Goal: Check status: Check status

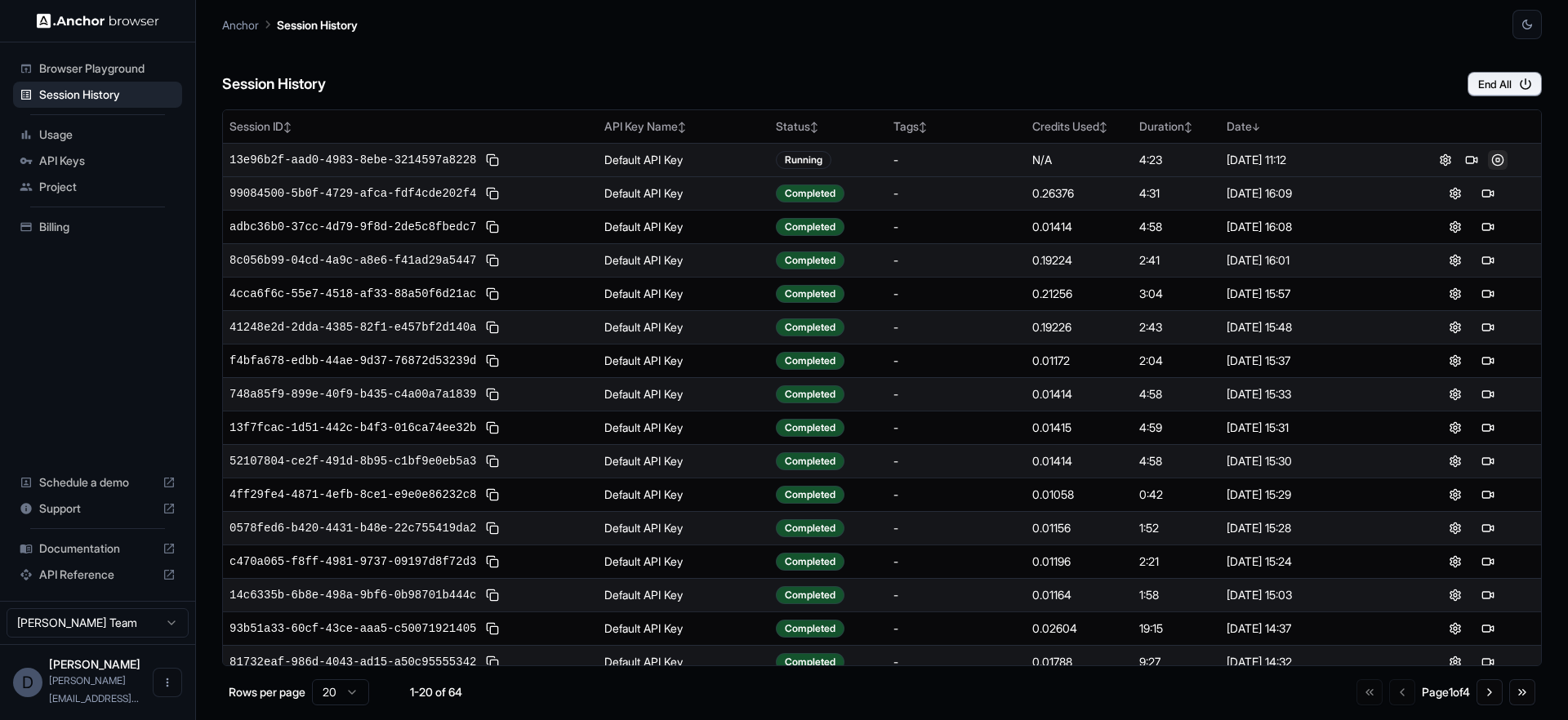
click at [1495, 159] on button at bounding box center [1498, 160] width 20 height 20
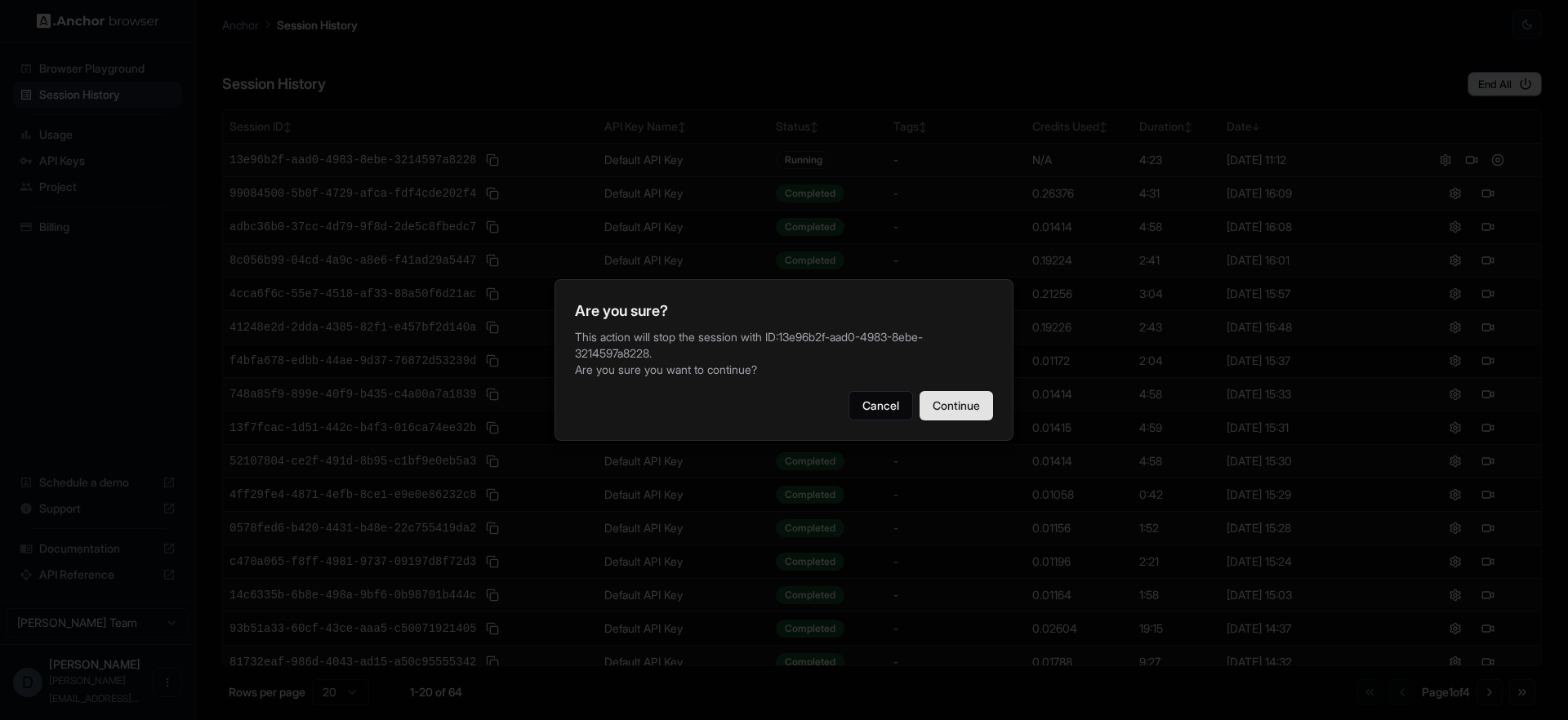
click at [946, 405] on button "Continue" at bounding box center [957, 405] width 74 height 29
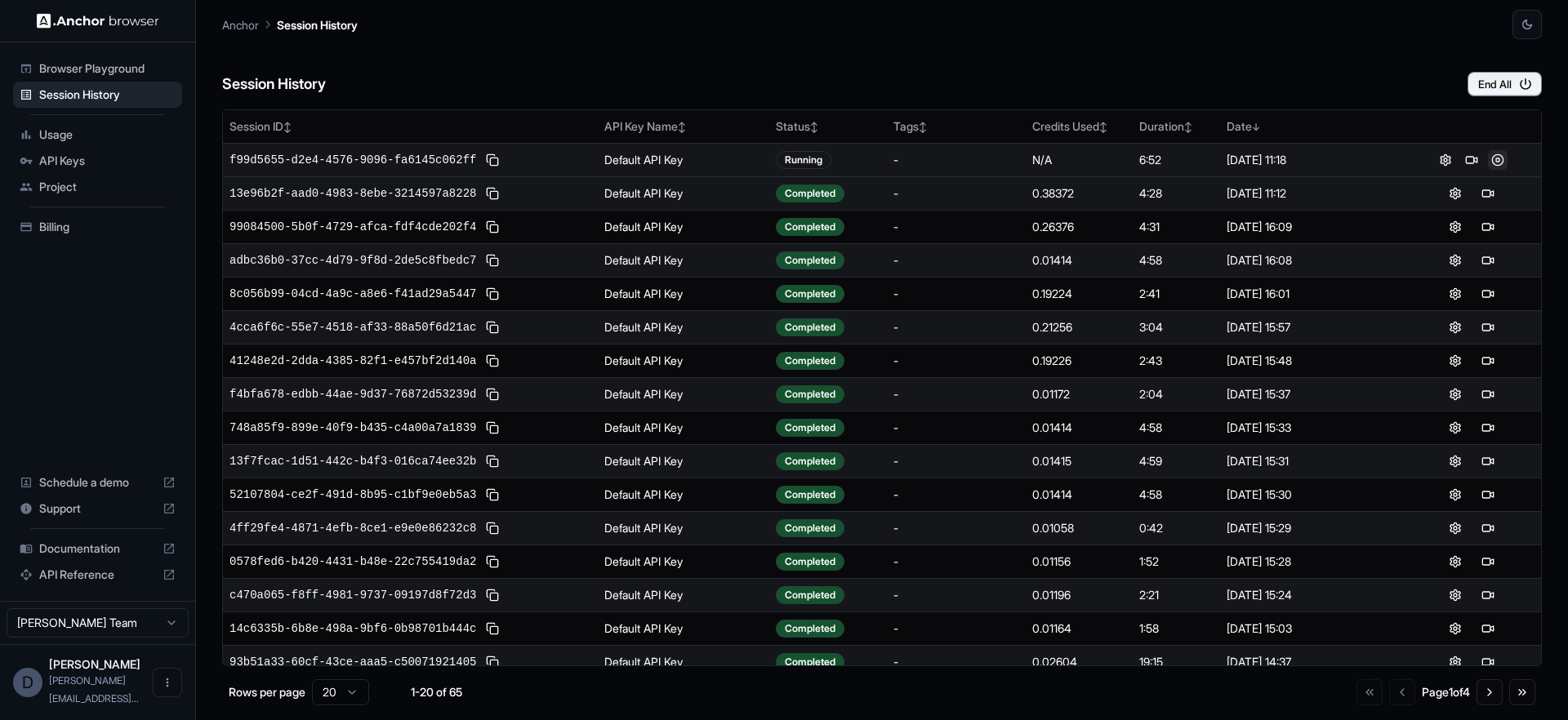
click at [1489, 158] on button at bounding box center [1498, 160] width 20 height 20
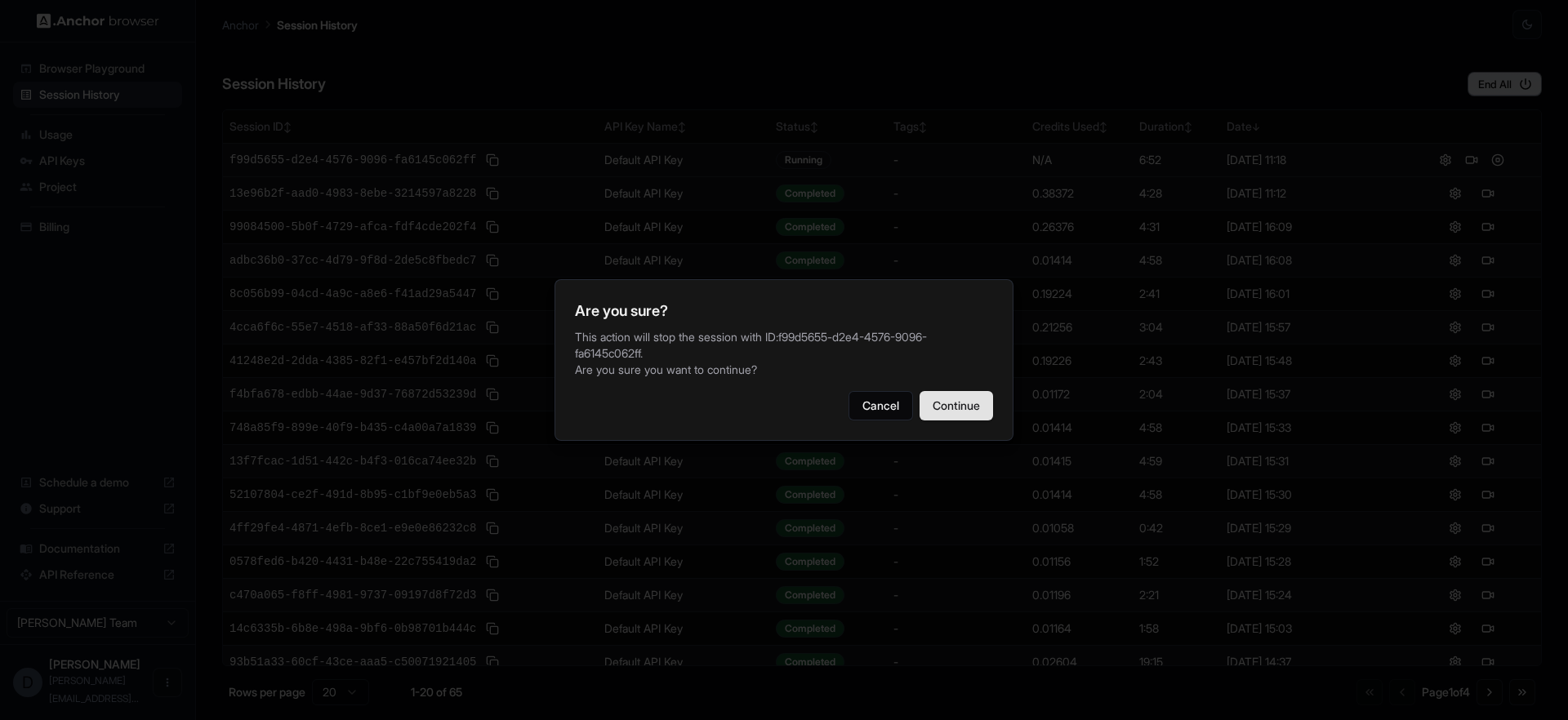
click at [951, 398] on button "Continue" at bounding box center [957, 405] width 74 height 29
